Goal: Transaction & Acquisition: Download file/media

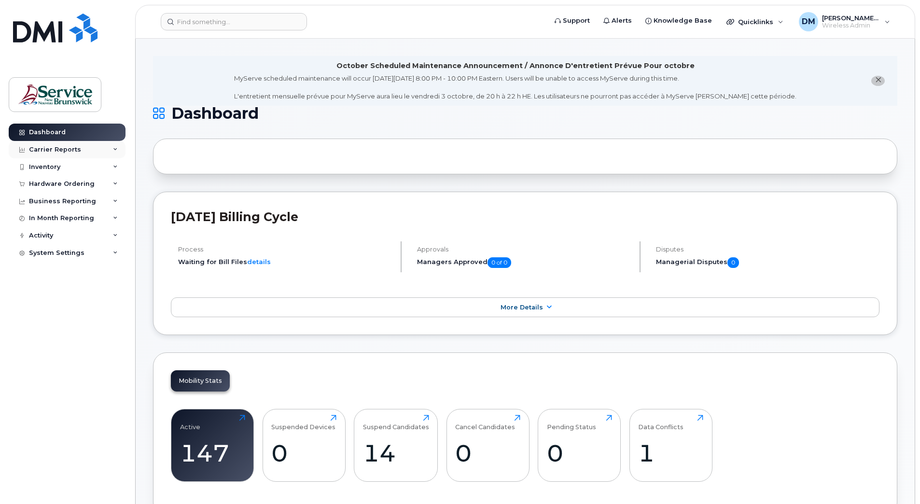
click at [59, 150] on div "Carrier Reports" at bounding box center [55, 150] width 52 height 8
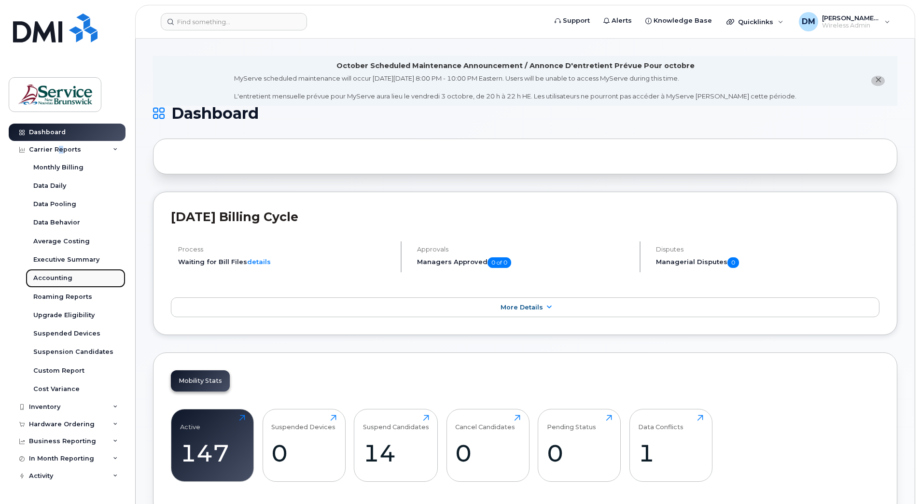
click at [52, 277] on div "Accounting" at bounding box center [52, 278] width 39 height 9
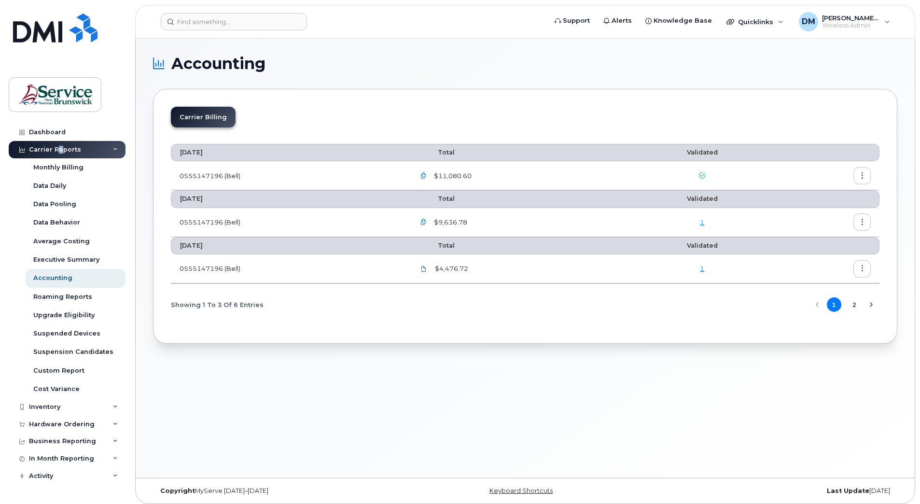
click at [853, 306] on button "2" at bounding box center [854, 304] width 14 height 14
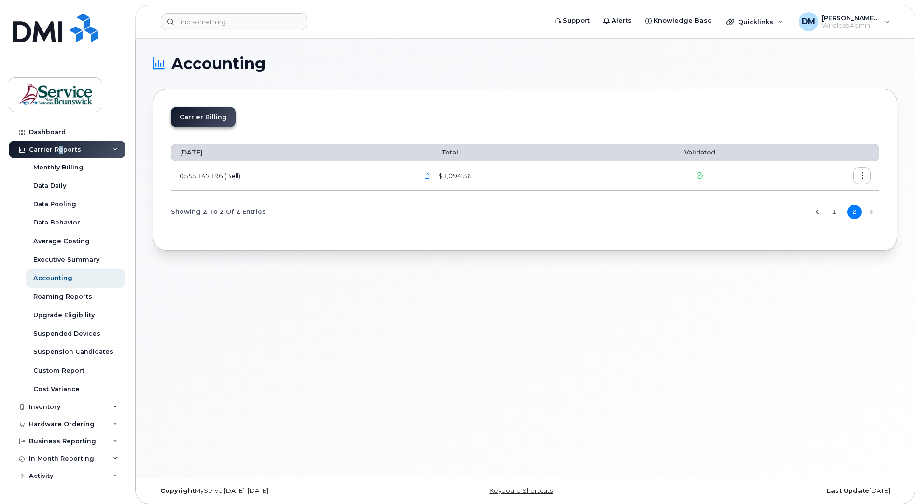
click at [833, 211] on button "1" at bounding box center [834, 212] width 14 height 14
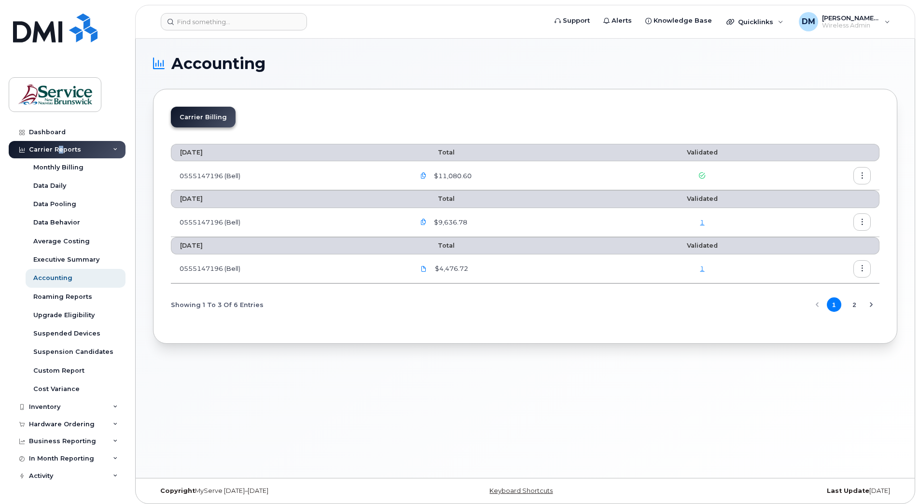
click at [856, 306] on button "2" at bounding box center [854, 304] width 14 height 14
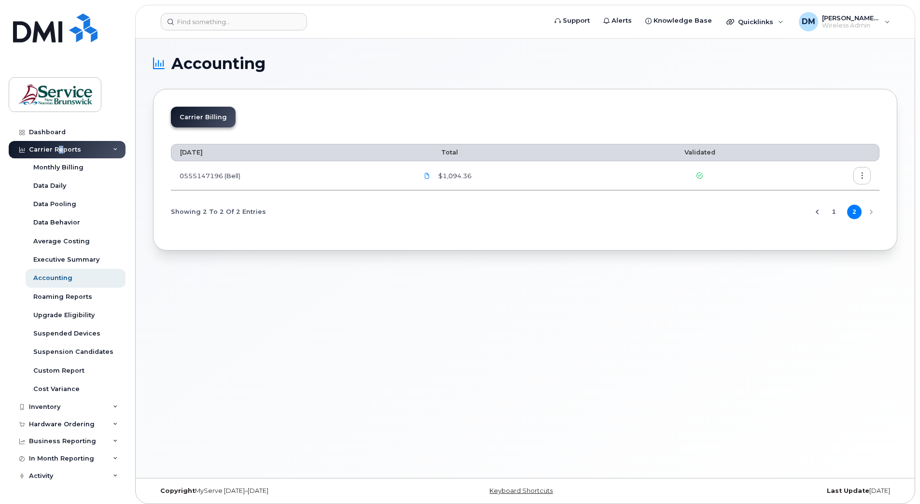
click at [831, 210] on button "1" at bounding box center [834, 212] width 14 height 14
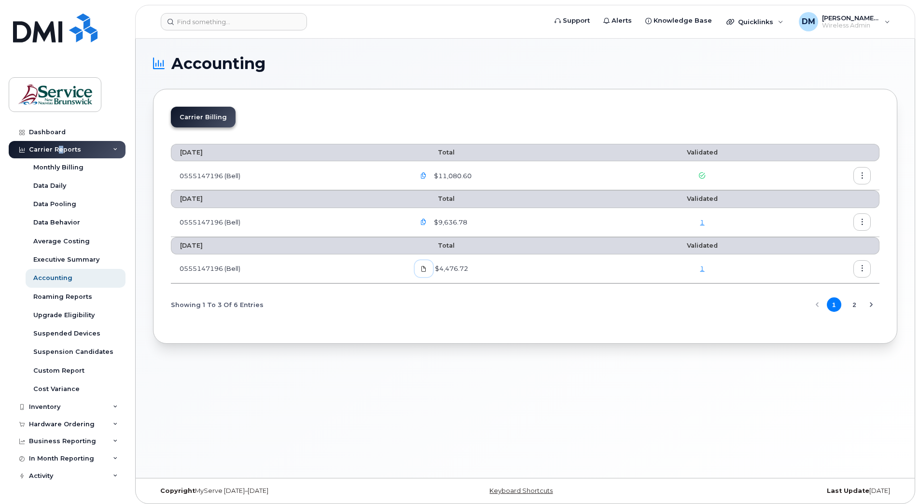
click at [425, 270] on icon at bounding box center [424, 269] width 6 height 6
click at [427, 175] on icon "button" at bounding box center [424, 176] width 6 height 6
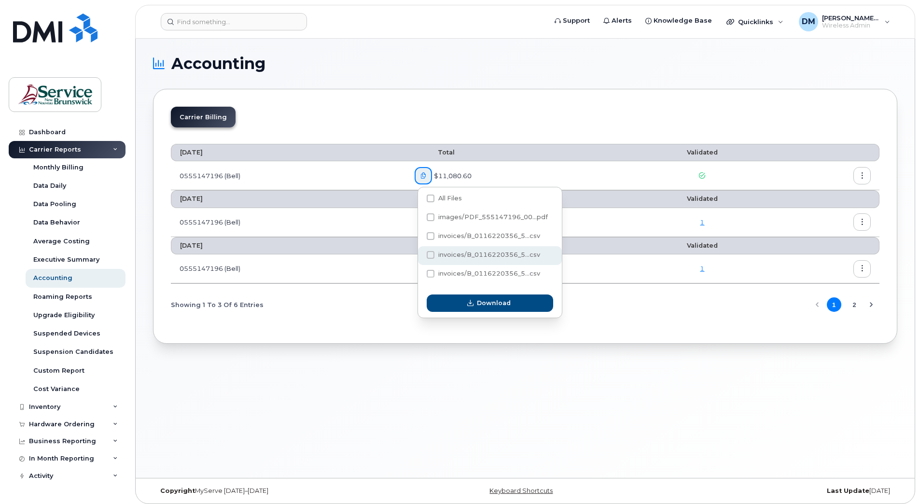
click at [429, 257] on span at bounding box center [431, 255] width 8 height 8
click at [420, 257] on input "invoices/B_0116220356_5...csv" at bounding box center [417, 255] width 5 height 5
checkbox input "true"
click at [479, 303] on span "Download" at bounding box center [494, 302] width 34 height 9
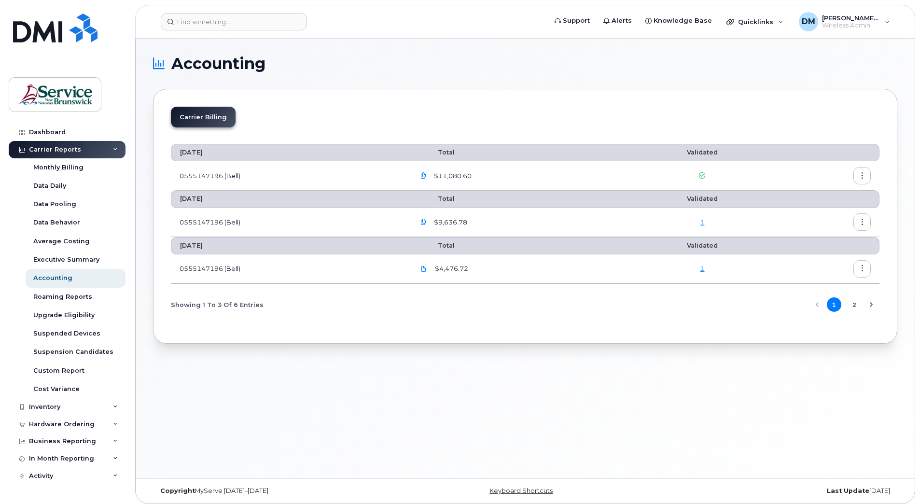
click at [426, 174] on icon "button" at bounding box center [424, 176] width 6 height 6
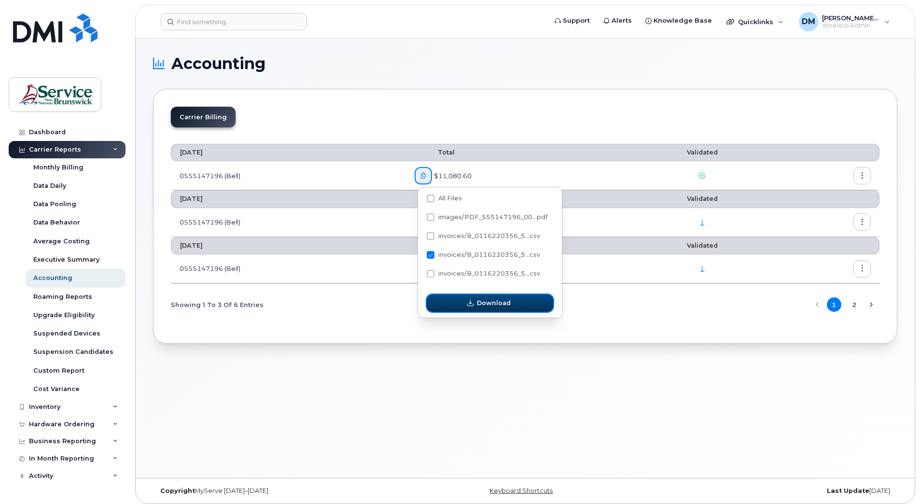
click at [454, 301] on button "Download" at bounding box center [490, 303] width 127 height 17
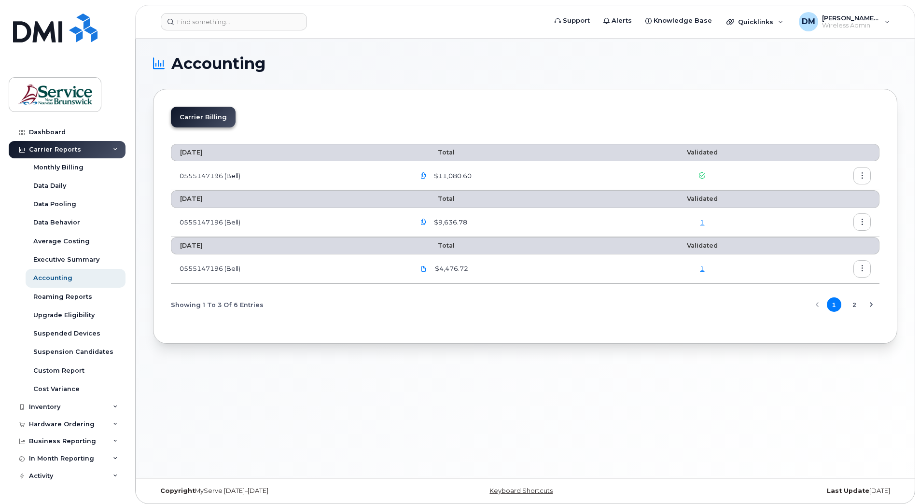
click at [553, 77] on section "Accounting Carrier Billing [DATE] Total Validated 0555147196 (Bell) $11,080.60 …" at bounding box center [525, 200] width 745 height 288
click at [426, 174] on icon "button" at bounding box center [424, 176] width 6 height 6
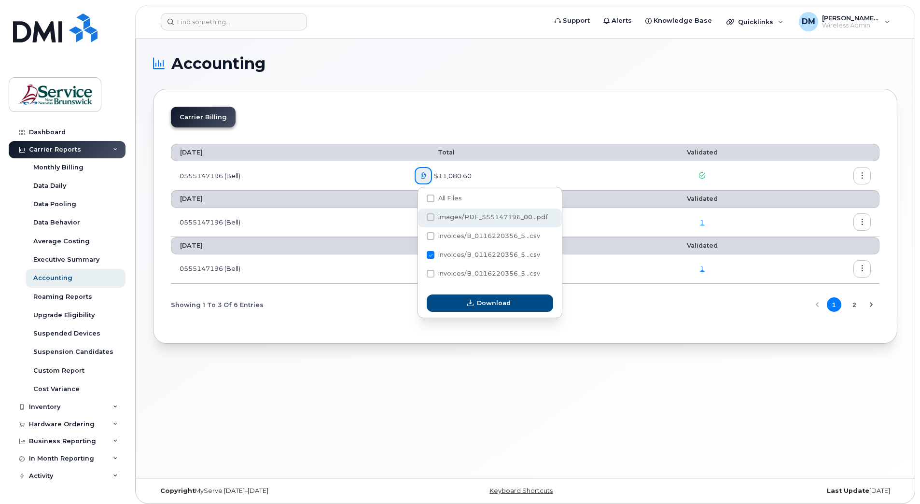
click at [430, 215] on span at bounding box center [431, 217] width 8 height 8
click at [420, 215] on input "images/PDF_555147196_00...pdf" at bounding box center [417, 217] width 5 height 5
checkbox input "true"
click at [428, 254] on span at bounding box center [431, 255] width 8 height 8
click at [420, 254] on input "invoices/B_0116220356_5...csv" at bounding box center [417, 255] width 5 height 5
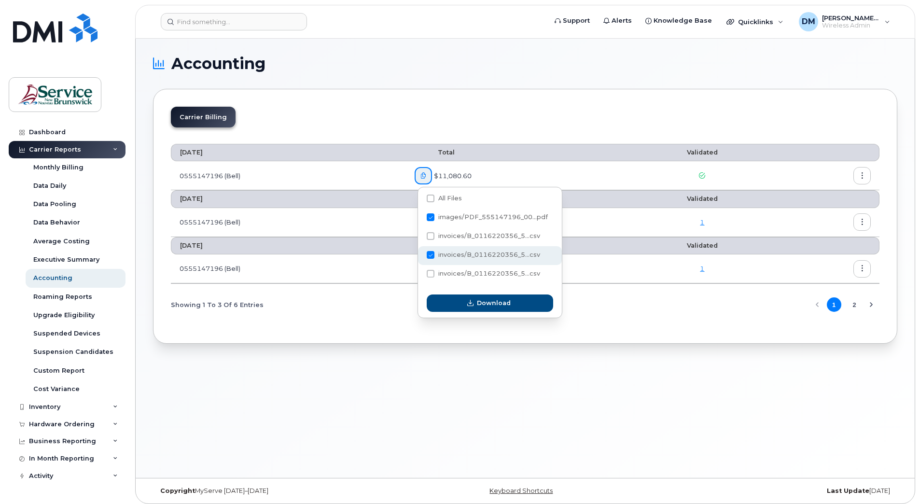
checkbox input "false"
click at [488, 299] on span "Download" at bounding box center [494, 302] width 34 height 9
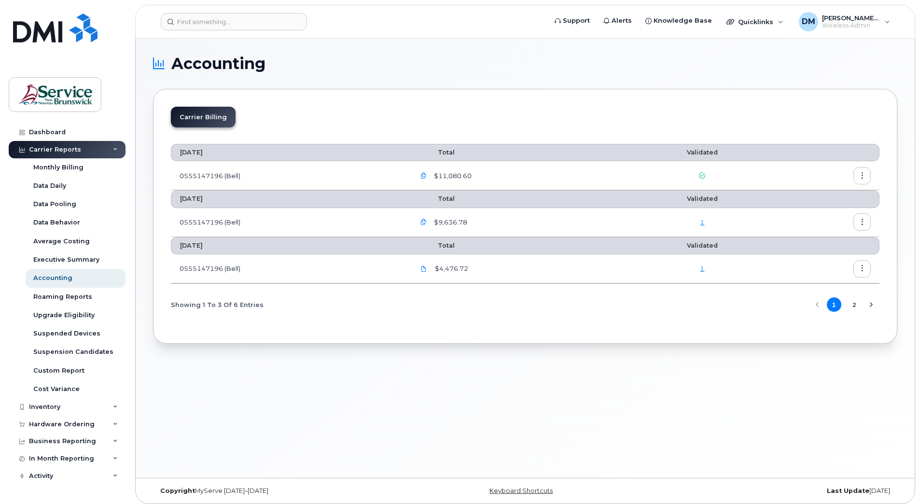
click at [423, 174] on icon "button" at bounding box center [424, 176] width 6 height 6
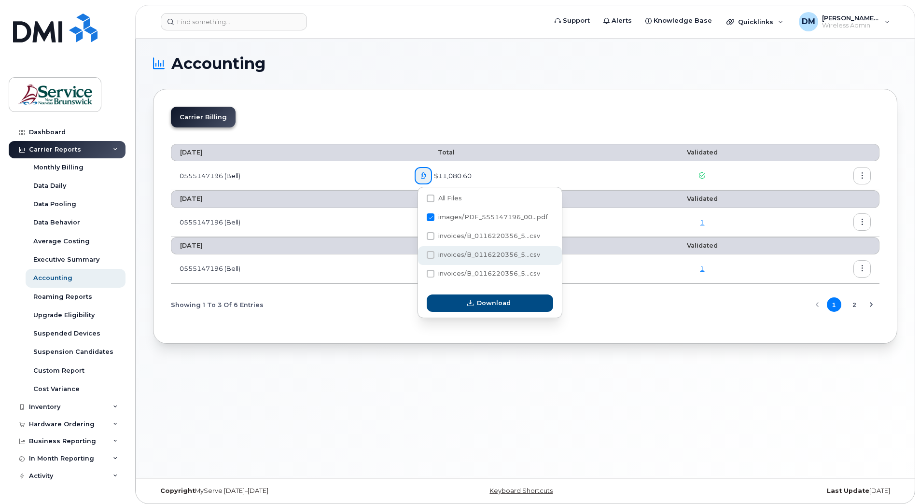
click at [430, 256] on span at bounding box center [431, 255] width 8 height 8
click at [420, 256] on input "invoices/B_0116220356_5...csv" at bounding box center [417, 255] width 5 height 5
checkbox input "true"
click at [433, 217] on span at bounding box center [431, 217] width 8 height 8
click at [420, 217] on input "images/PDF_555147196_00...pdf" at bounding box center [417, 217] width 5 height 5
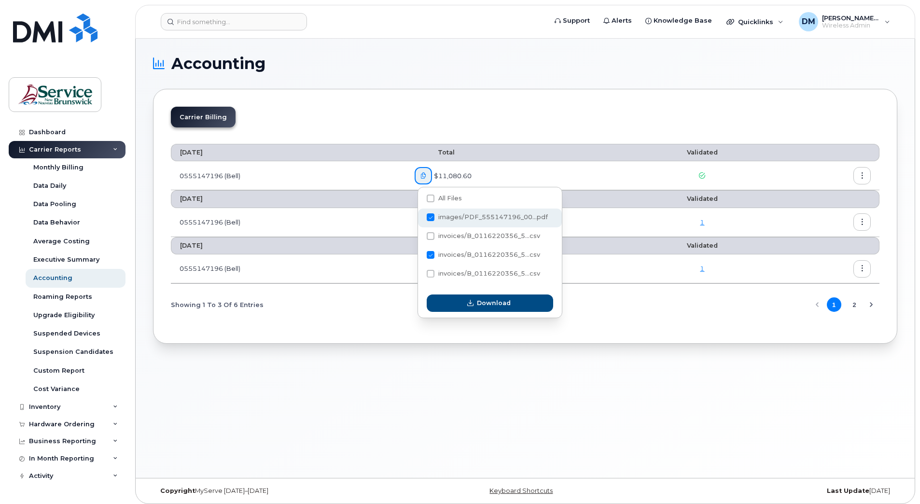
checkbox input "false"
click at [486, 302] on span "Download" at bounding box center [494, 302] width 34 height 9
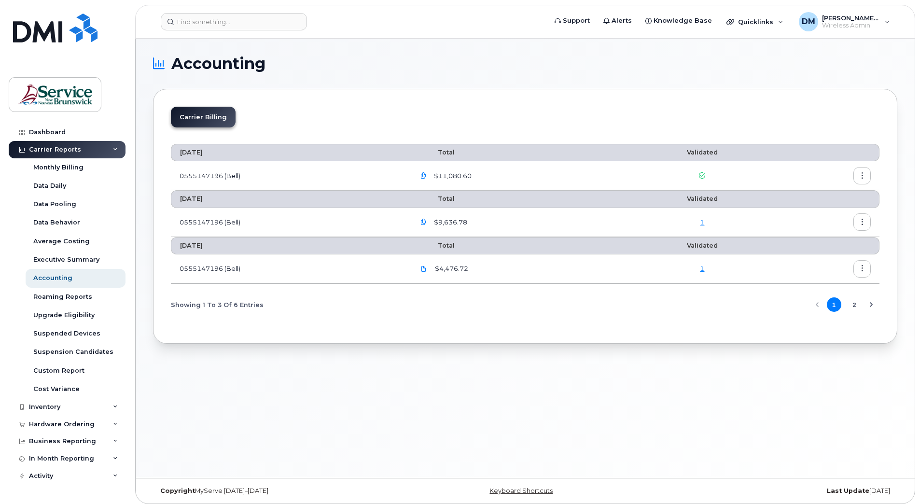
click at [401, 116] on div "Carrier Billing" at bounding box center [525, 121] width 709 height 28
